Goal: Information Seeking & Learning: Learn about a topic

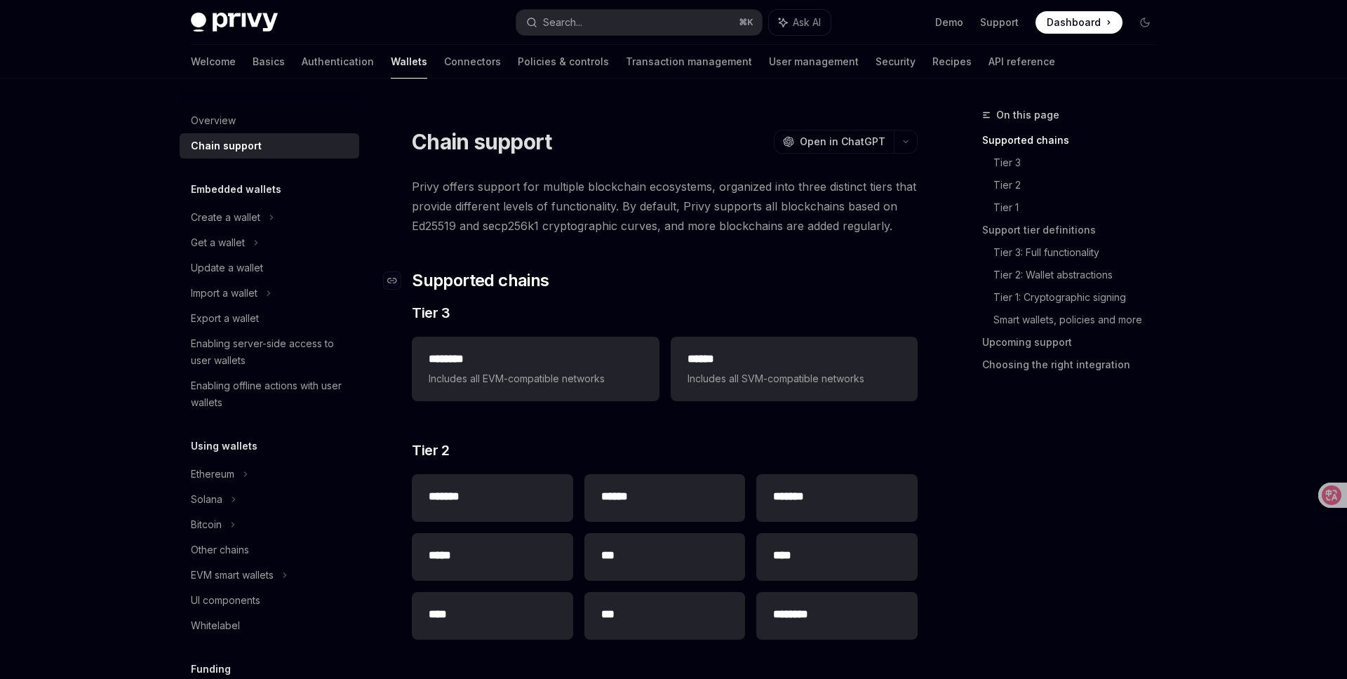
click at [688, 272] on h2 "​ Supported chains" at bounding box center [665, 280] width 506 height 22
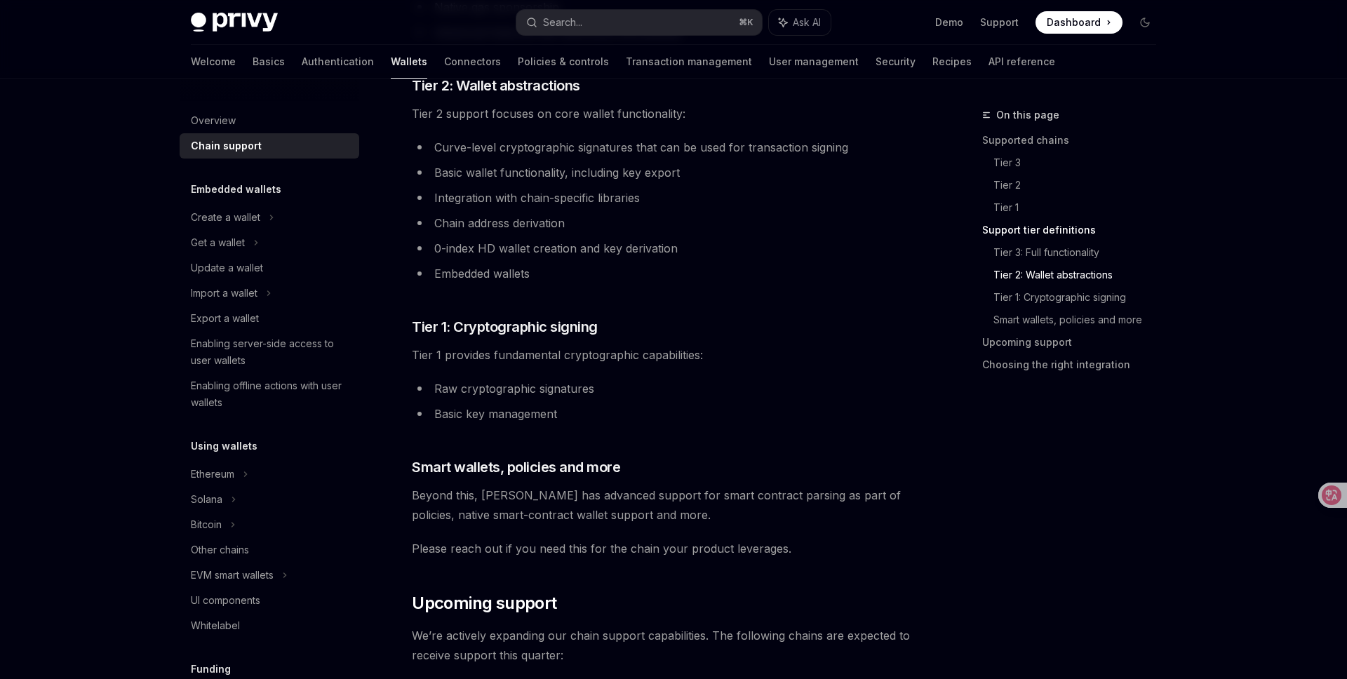
scroll to position [1340, 0]
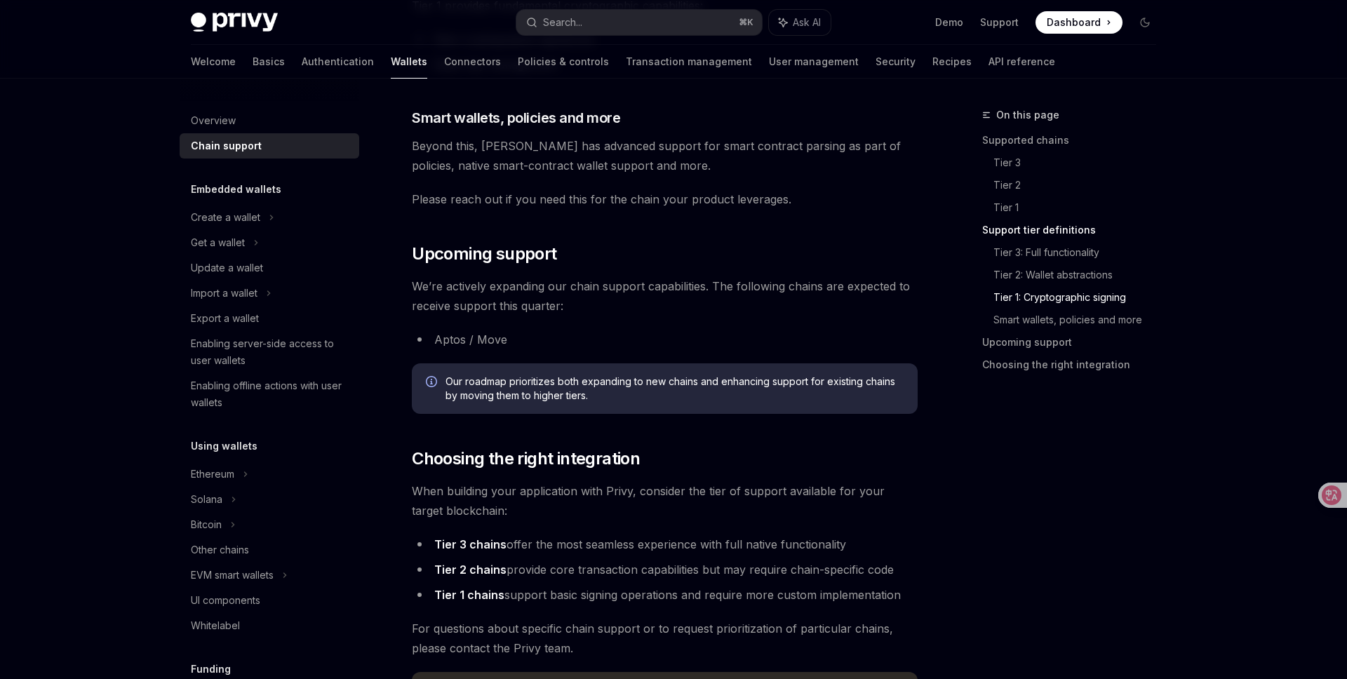
click at [676, 295] on span "We’re actively expanding our chain support capabilities. The following chains a…" at bounding box center [665, 295] width 506 height 39
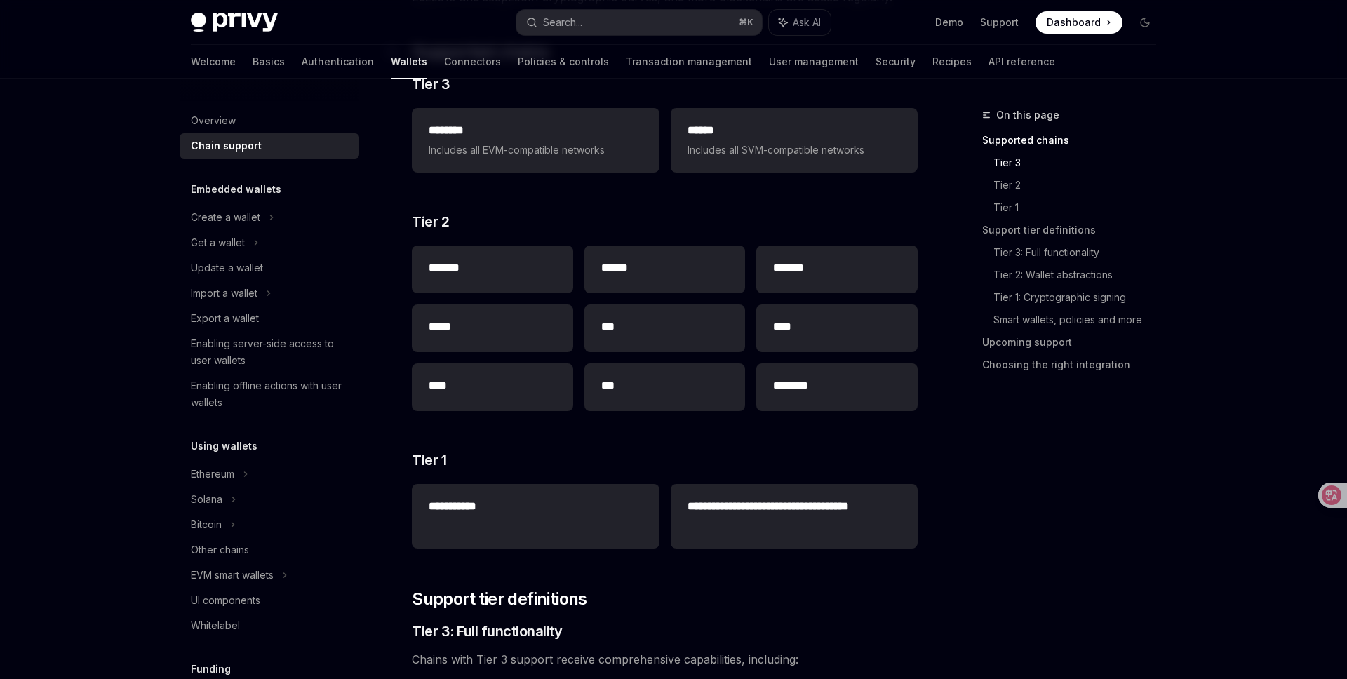
scroll to position [278, 0]
